Goal: Task Accomplishment & Management: Use online tool/utility

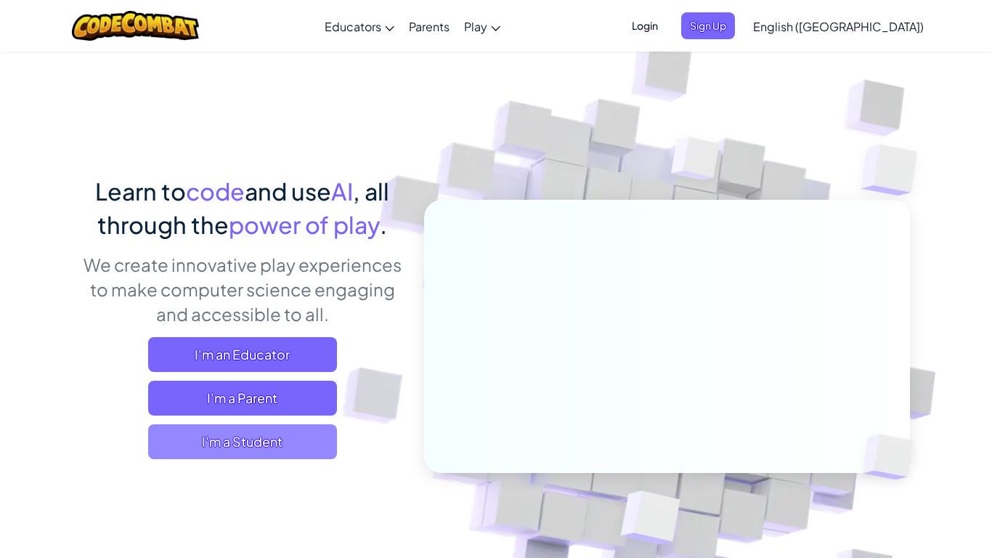
click at [309, 441] on span "I'm a Student" at bounding box center [242, 441] width 189 height 35
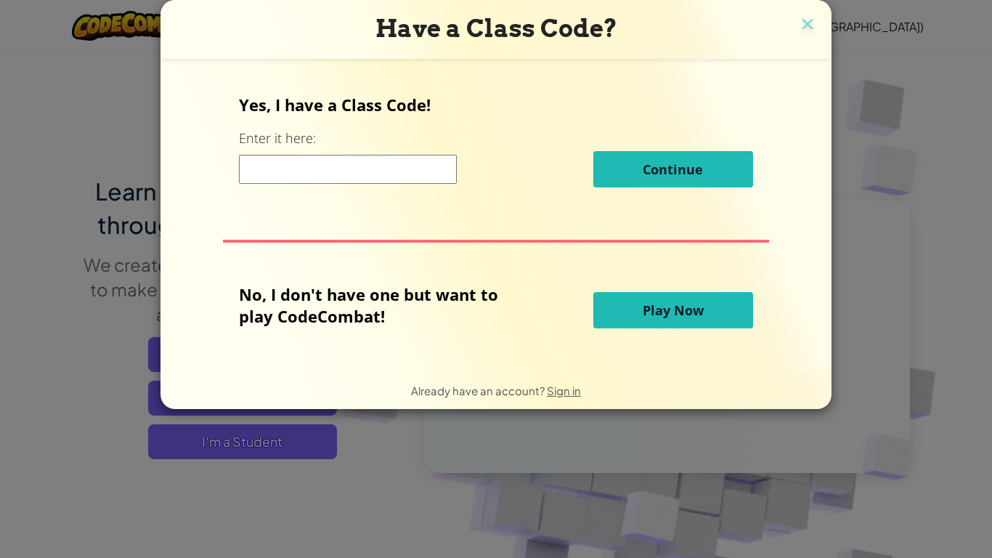
click at [667, 312] on span "Play Now" at bounding box center [673, 309] width 61 height 17
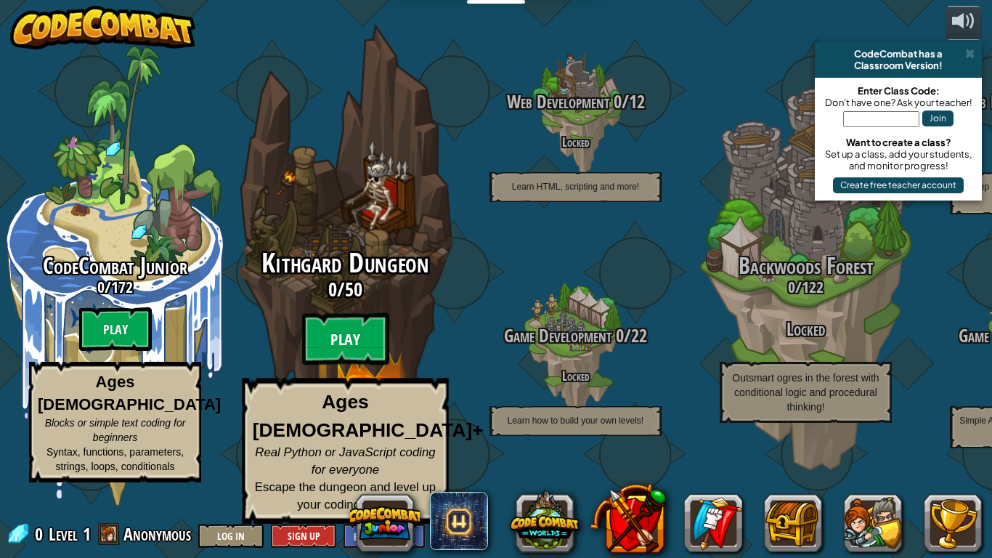
click at [364, 361] on btn "Play" at bounding box center [345, 339] width 87 height 52
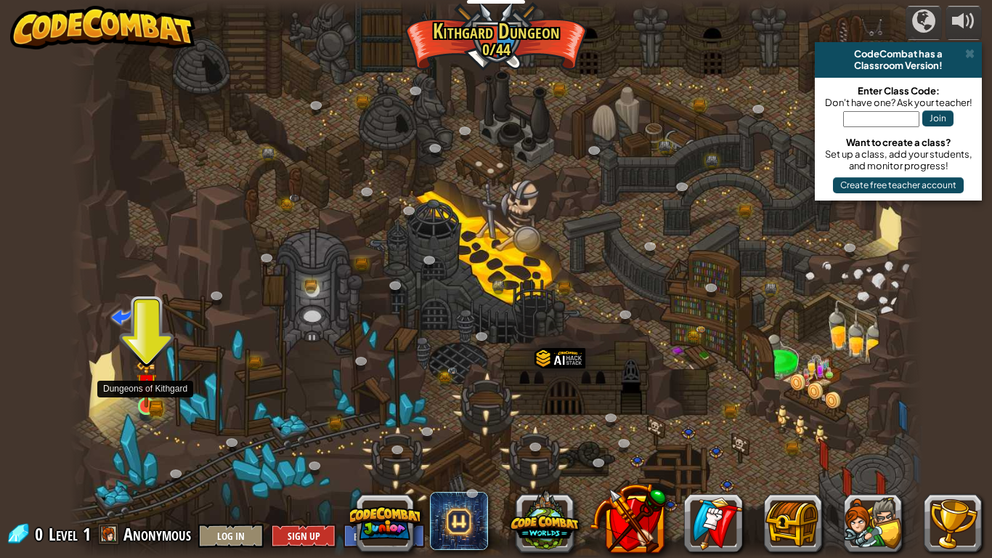
click at [143, 401] on img at bounding box center [147, 383] width 22 height 47
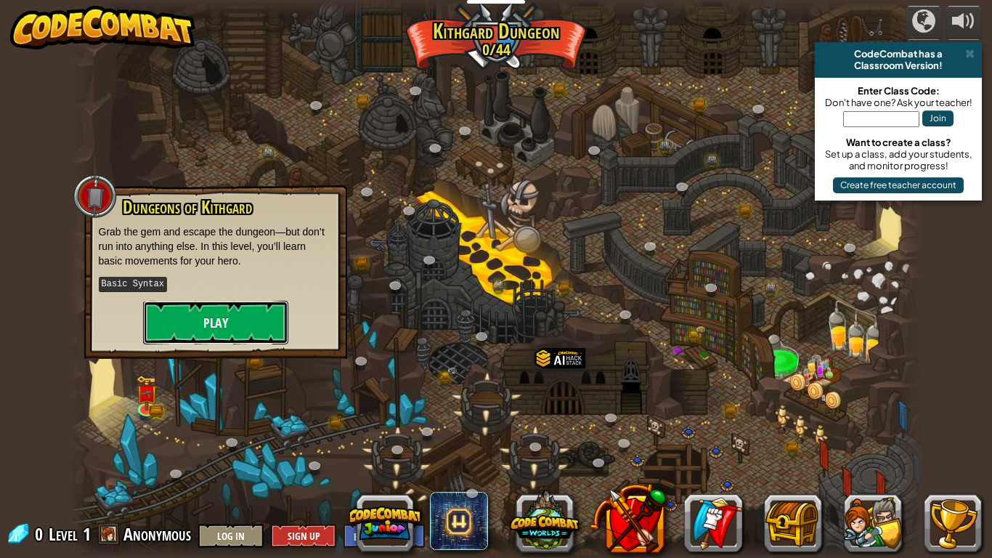
click at [242, 325] on button "Play" at bounding box center [215, 323] width 145 height 44
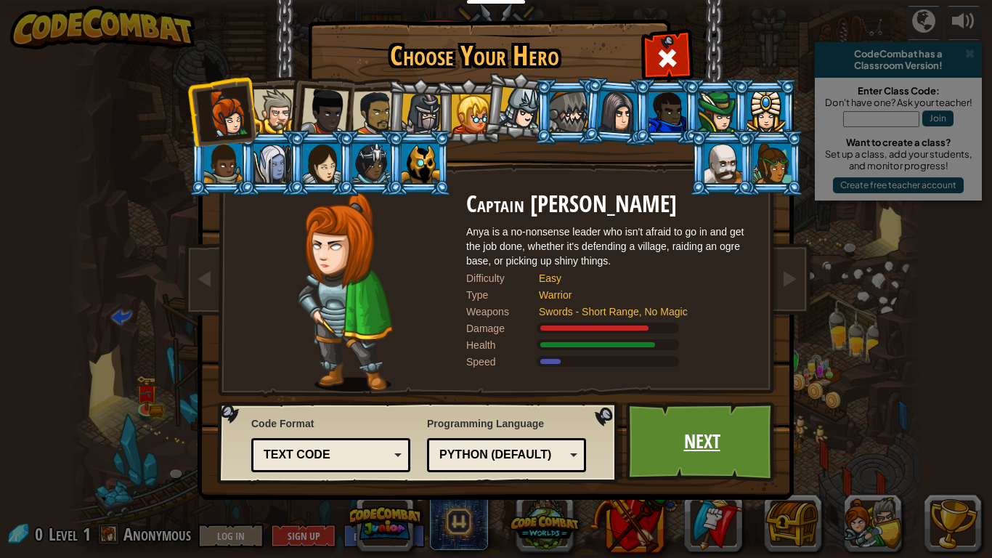
click at [677, 444] on link "Next" at bounding box center [702, 442] width 152 height 80
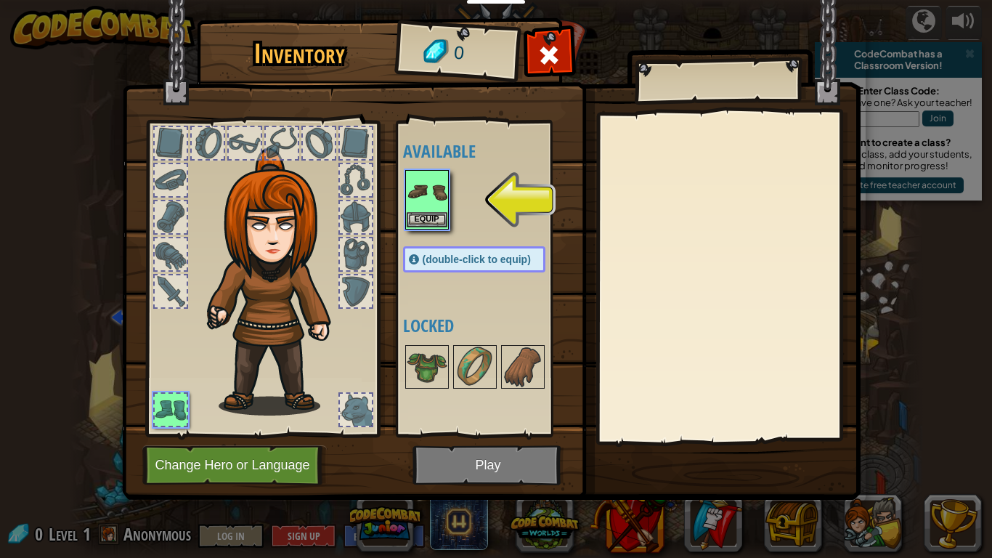
click at [435, 199] on img at bounding box center [427, 191] width 41 height 41
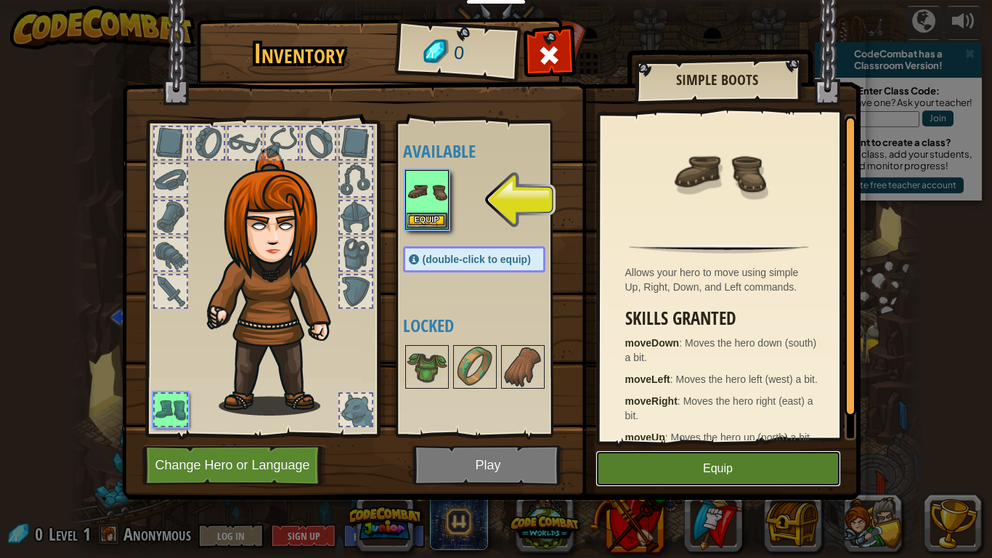
click at [676, 465] on button "Equip" at bounding box center [717, 468] width 245 height 36
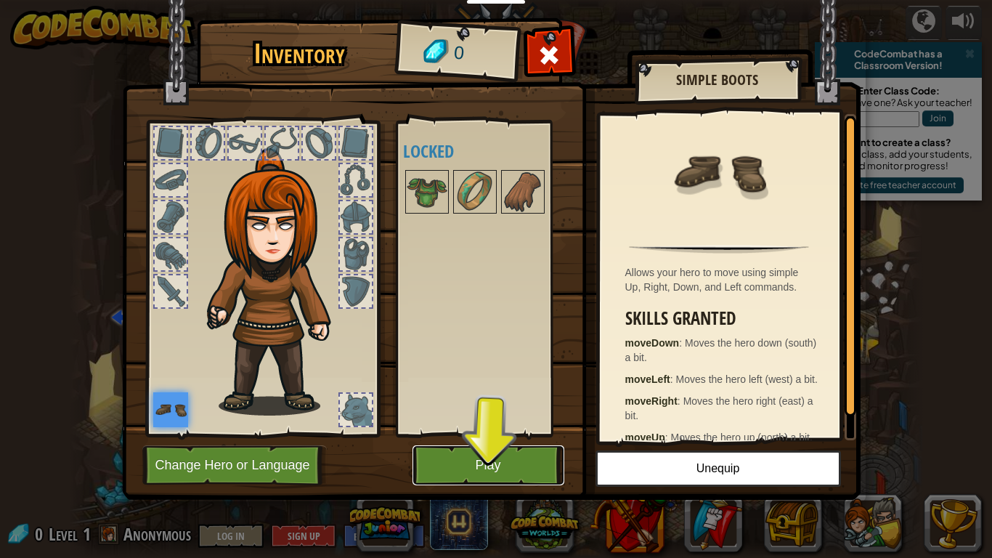
click at [505, 465] on button "Play" at bounding box center [488, 465] width 152 height 40
